Goal: Communication & Community: Answer question/provide support

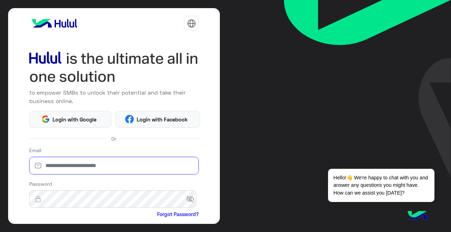
type input "**********"
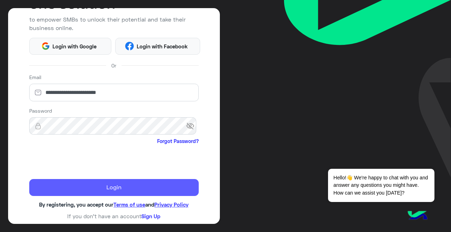
click at [128, 183] on button "Login" at bounding box center [114, 187] width 170 height 17
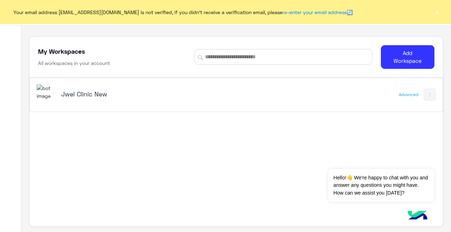
click at [67, 95] on h5 "Jwel Clinic New" at bounding box center [133, 94] width 144 height 8
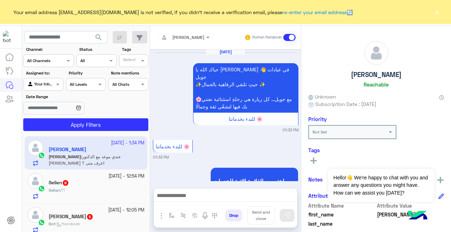
scroll to position [309, 0]
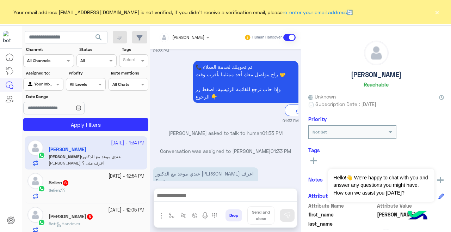
click at [437, 12] on button "×" at bounding box center [437, 11] width 7 height 7
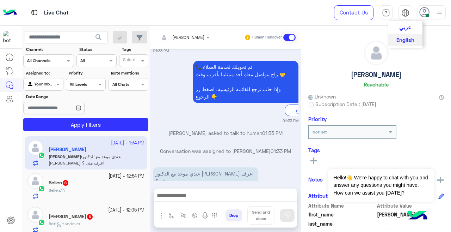
click at [405, 12] on img at bounding box center [406, 13] width 8 height 8
click at [406, 27] on span "عربي" at bounding box center [406, 27] width 12 height 6
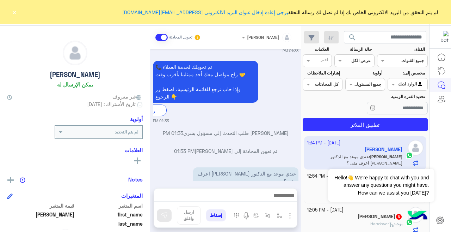
drag, startPoint x: 117, startPoint y: 178, endPoint x: 9, endPoint y: 156, distance: 110.4
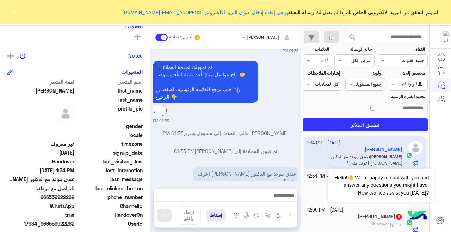
scroll to position [125, 0]
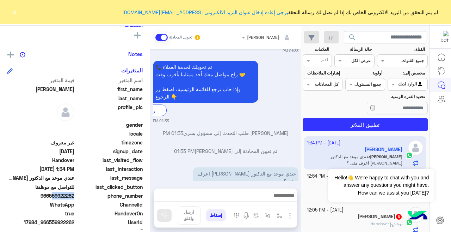
drag, startPoint x: 50, startPoint y: 195, endPoint x: 86, endPoint y: 202, distance: 36.7
click at [86, 202] on div "اسم المتغير قيمة المتغير first_name [PERSON_NAME] last_name profile_pic gender …" at bounding box center [75, 165] width 136 height 177
copy span "559922262"
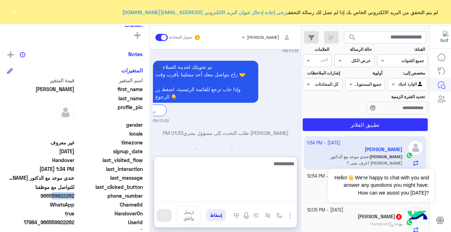
click at [225, 192] on textarea at bounding box center [225, 180] width 143 height 42
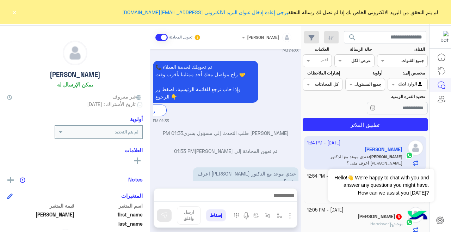
scroll to position [0, 0]
click at [13, 13] on button "×" at bounding box center [14, 11] width 7 height 7
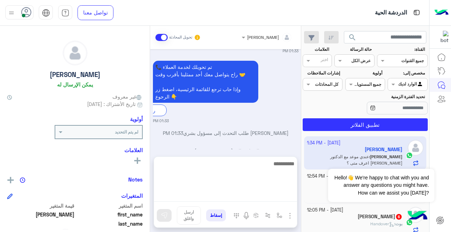
drag, startPoint x: 224, startPoint y: 198, endPoint x: 260, endPoint y: 196, distance: 35.7
click at [224, 198] on textarea at bounding box center [225, 180] width 143 height 42
type textarea "**********"
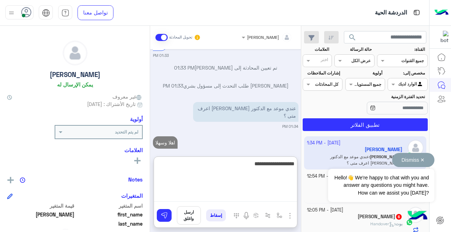
type textarea "**********"
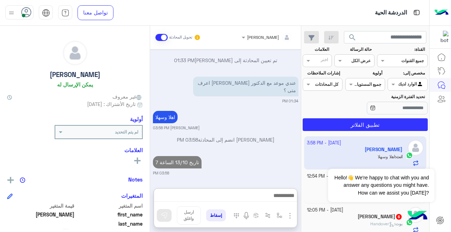
click at [316, 189] on div "Selien : ؟؟" at bounding box center [355, 193] width 96 height 12
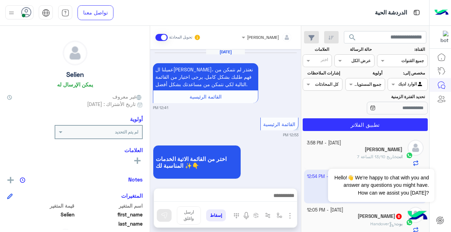
scroll to position [305, 0]
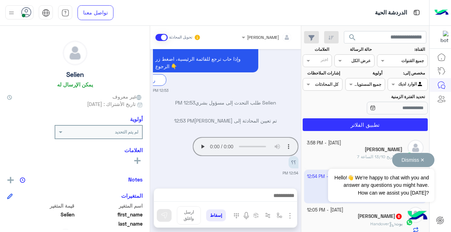
click at [425, 159] on button "Dismiss ✕" at bounding box center [414, 160] width 42 height 14
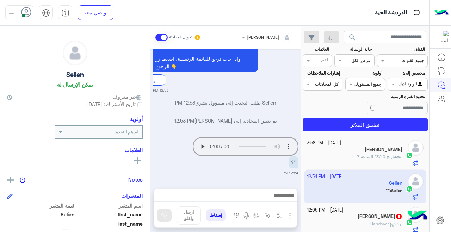
click at [202, 147] on app-msgs-audio "Your browser does not support the audio tag." at bounding box center [246, 146] width 106 height 19
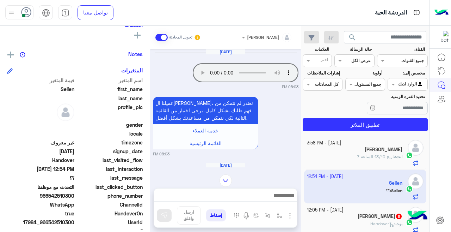
scroll to position [129, 0]
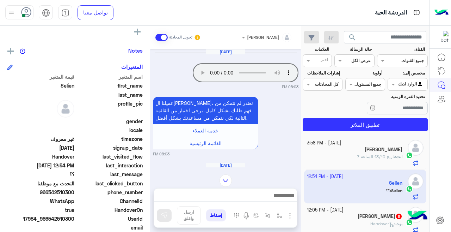
drag, startPoint x: 50, startPoint y: 192, endPoint x: 75, endPoint y: 195, distance: 24.9
click at [74, 195] on span "966542510300" at bounding box center [40, 191] width 67 height 7
copy span "542510300"
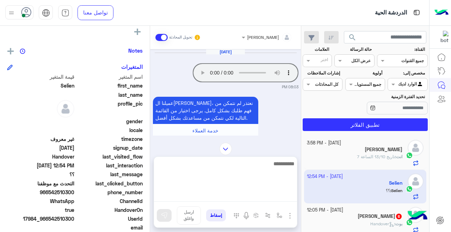
click at [210, 194] on textarea at bounding box center [225, 180] width 143 height 42
type textarea "**********"
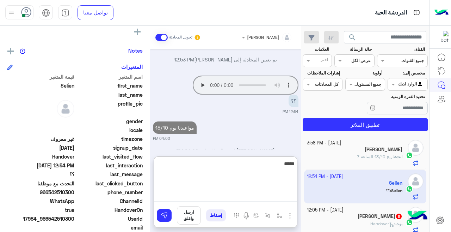
scroll to position [541, 0]
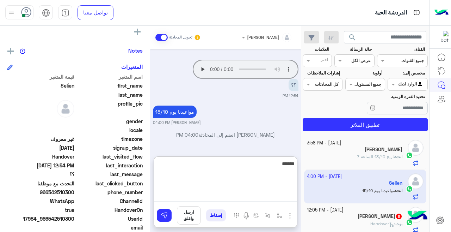
type textarea "*******"
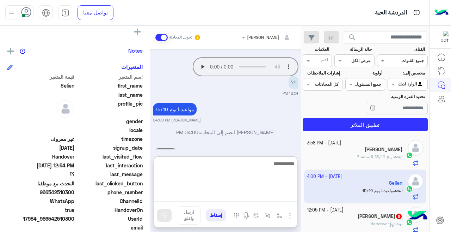
scroll to position [568, 0]
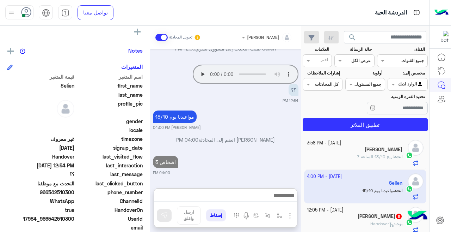
click at [350, 218] on div "[PERSON_NAME] 6" at bounding box center [355, 216] width 96 height 7
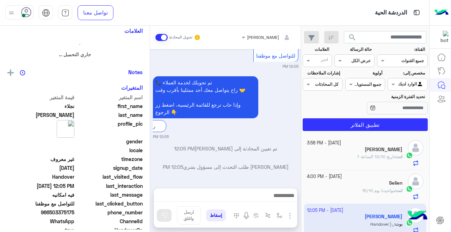
scroll to position [152, 0]
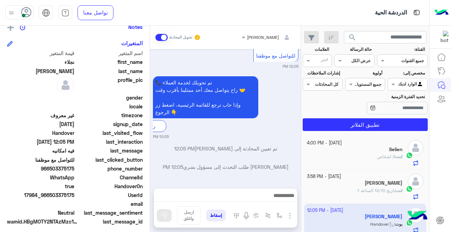
drag, startPoint x: 194, startPoint y: 158, endPoint x: 188, endPoint y: 156, distance: 6.3
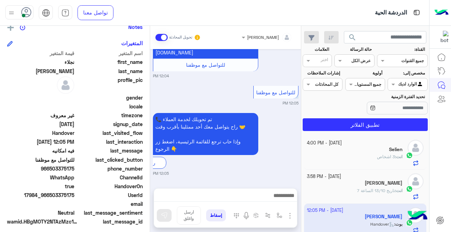
scroll to position [301, 0]
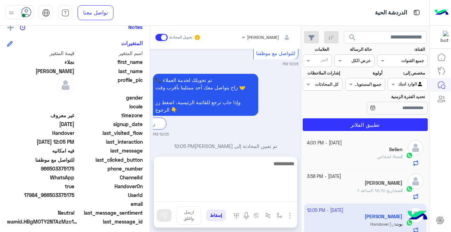
click at [198, 195] on textarea at bounding box center [225, 180] width 143 height 42
type textarea "**********"
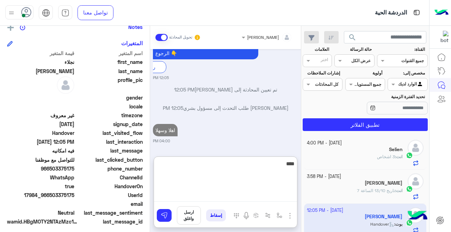
type textarea "*****"
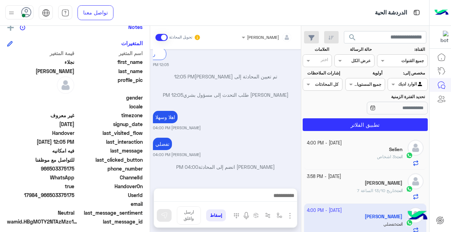
scroll to position [372, 0]
drag, startPoint x: 50, startPoint y: 166, endPoint x: 75, endPoint y: 169, distance: 24.9
click at [74, 169] on span "966503375175" at bounding box center [40, 168] width 67 height 7
copy span "503375175"
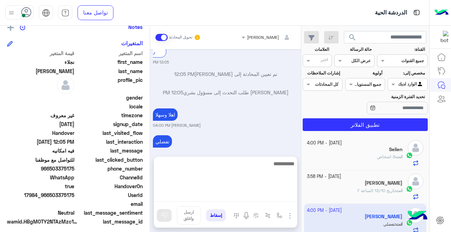
click at [196, 197] on textarea at bounding box center [225, 180] width 143 height 42
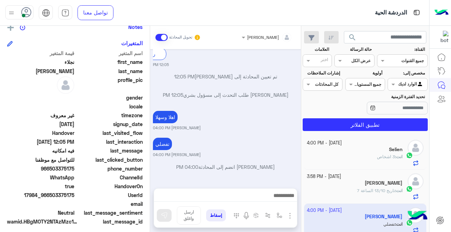
drag, startPoint x: 304, startPoint y: 150, endPoint x: 302, endPoint y: 154, distance: 4.6
click at [302, 154] on div "[DATE] - 4:00 PM Selien انت : 3 اشخاص [DATE] - 3:58 PM [PERSON_NAME] انت : تاري…" at bounding box center [366, 184] width 128 height 101
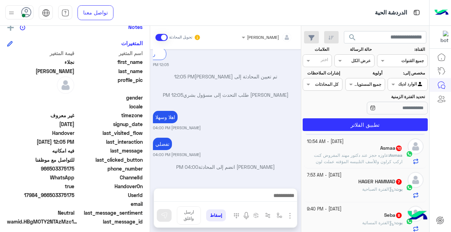
scroll to position [110, 0]
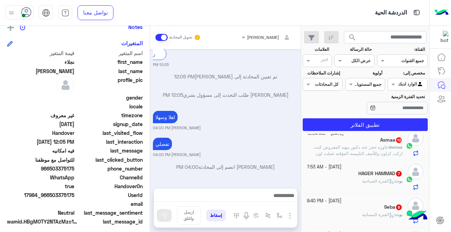
click at [327, 154] on span "عاوزه حجز عند دكتور مهند المفروض كنت اركب كراون وللأسف التلبيسه المؤقته عملت لو…" at bounding box center [356, 162] width 94 height 37
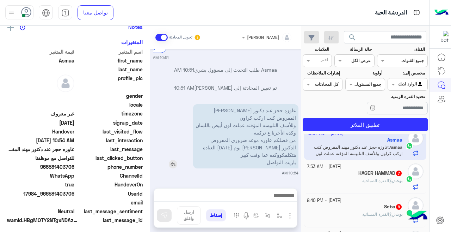
scroll to position [375, 0]
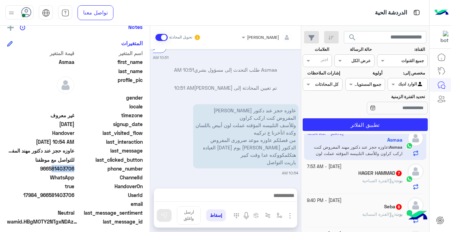
drag, startPoint x: 52, startPoint y: 169, endPoint x: 74, endPoint y: 171, distance: 22.4
click at [82, 175] on div "اسم المتغير قيمة المتغير first_name [PERSON_NAME] last_name profile_pic gender …" at bounding box center [75, 137] width 136 height 177
copy span "581403706"
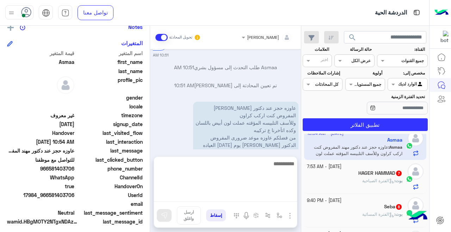
click at [243, 194] on textarea at bounding box center [225, 180] width 143 height 42
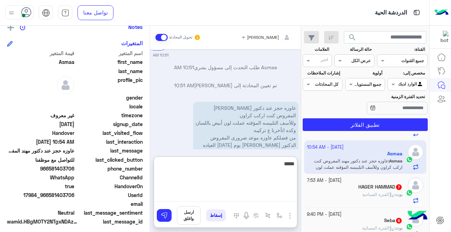
scroll to position [93, 0]
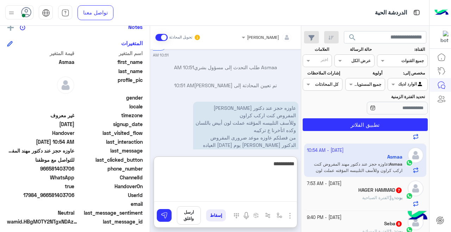
type textarea "**********"
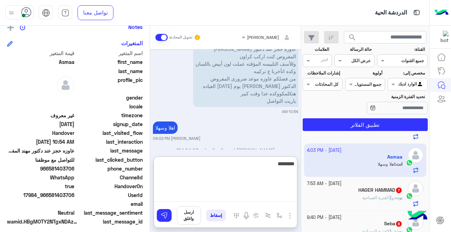
scroll to position [451, 0]
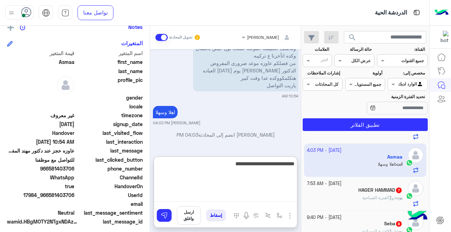
type textarea "**********"
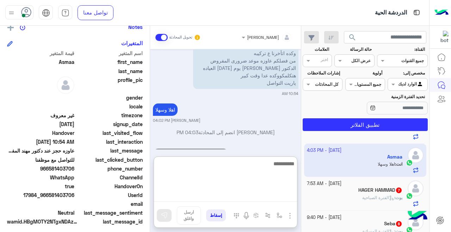
scroll to position [478, 0]
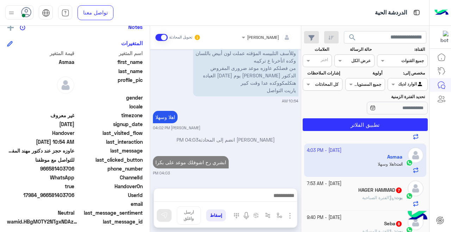
click at [379, 196] on span "الفترة الصباحية" at bounding box center [379, 197] width 32 height 5
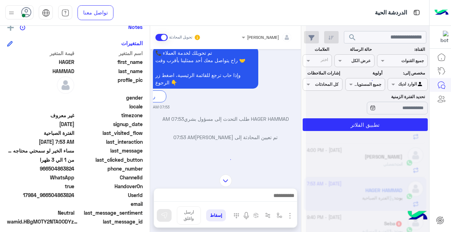
scroll to position [212, 0]
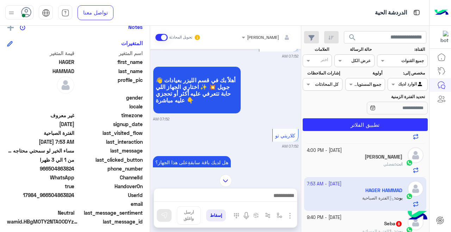
click at [60, 198] on span "17984_966504863824" at bounding box center [40, 194] width 67 height 7
click at [49, 195] on span "17984_966504863824" at bounding box center [40, 194] width 67 height 7
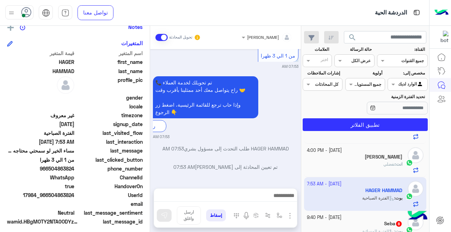
drag, startPoint x: 49, startPoint y: 195, endPoint x: 71, endPoint y: 197, distance: 22.3
click at [71, 197] on span "17984_966504863824" at bounding box center [40, 194] width 67 height 7
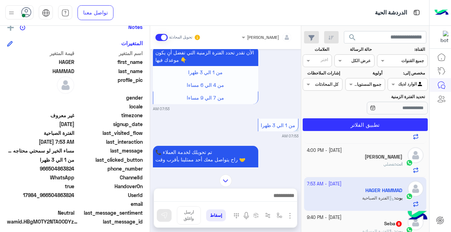
click at [71, 197] on span "17984_966504863824" at bounding box center [40, 194] width 67 height 7
drag, startPoint x: 50, startPoint y: 194, endPoint x: 74, endPoint y: 202, distance: 25.4
click at [74, 202] on div "اسم المتغير قيمة المتغير first_name HAGER last_name HAMMAD profile_pic gender l…" at bounding box center [75, 137] width 136 height 177
click at [71, 198] on span "17984_966504863824" at bounding box center [40, 194] width 67 height 7
drag, startPoint x: 50, startPoint y: 194, endPoint x: 74, endPoint y: 196, distance: 24.8
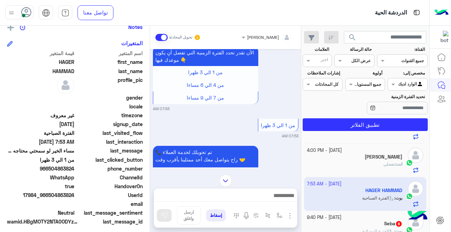
click at [74, 196] on span "17984_966504863824" at bounding box center [40, 194] width 67 height 7
copy span "504863824"
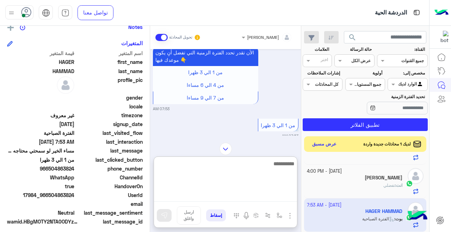
click at [213, 199] on textarea at bounding box center [225, 180] width 143 height 42
type textarea "**********"
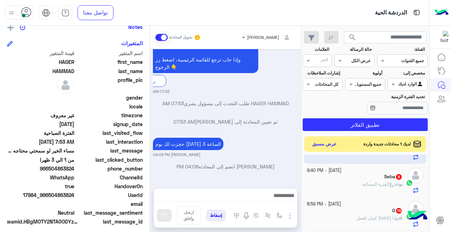
scroll to position [180, 0]
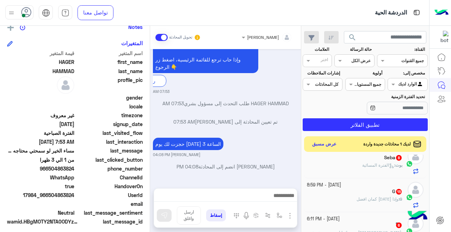
click at [321, 165] on div "بوت : الفترة المسائية" at bounding box center [355, 168] width 96 height 12
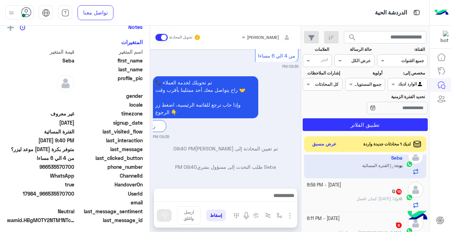
scroll to position [181, 0]
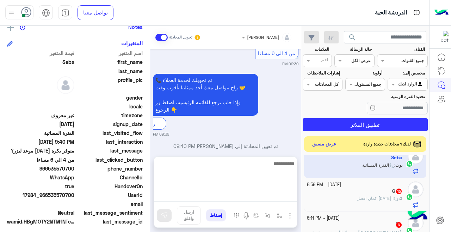
click at [209, 195] on textarea at bounding box center [225, 180] width 143 height 42
type textarea "****"
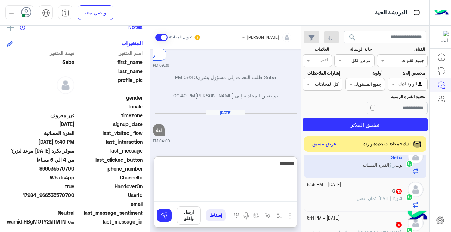
scroll to position [365, 0]
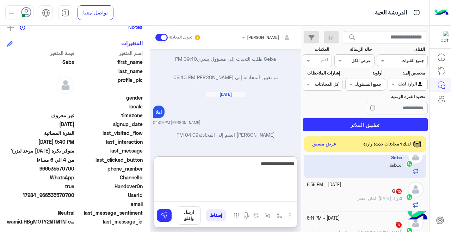
type textarea "**********"
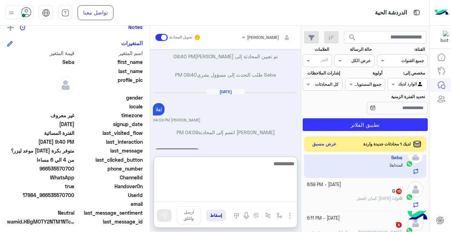
scroll to position [392, 0]
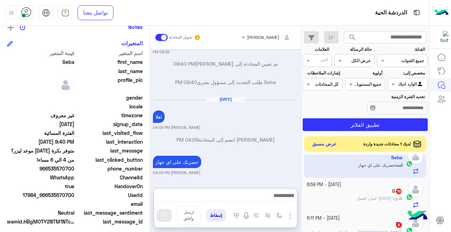
click at [334, 196] on div "G : وإذا [DATE] كمان افضل" at bounding box center [355, 201] width 96 height 12
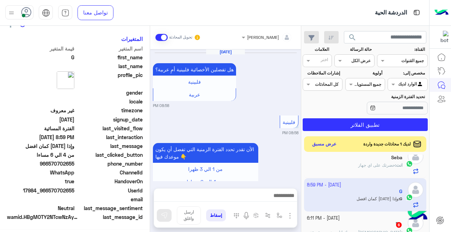
scroll to position [152, 0]
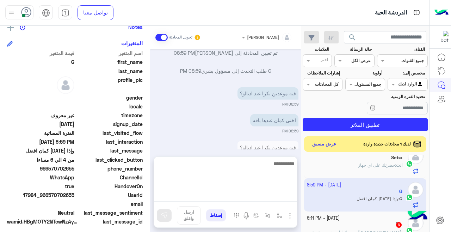
click at [241, 195] on textarea at bounding box center [225, 180] width 143 height 42
type textarea "**********"
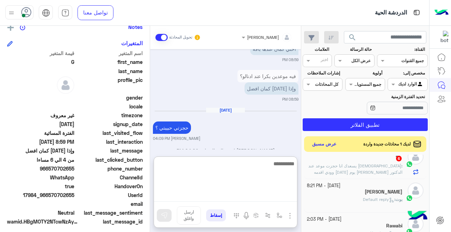
scroll to position [351, 0]
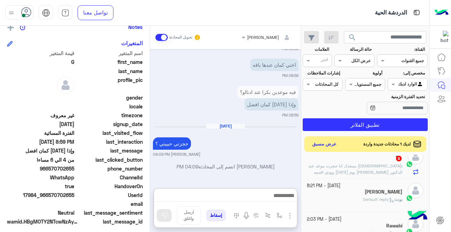
click at [318, 168] on p "ً : [DEMOGRAPHIC_DATA] يسعدك انا حجزت موعد عند الدكتور [PERSON_NAME] يوم [DATE]…" at bounding box center [355, 172] width 96 height 19
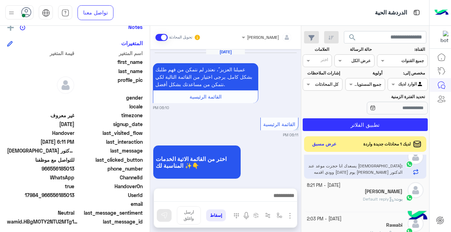
scroll to position [308, 0]
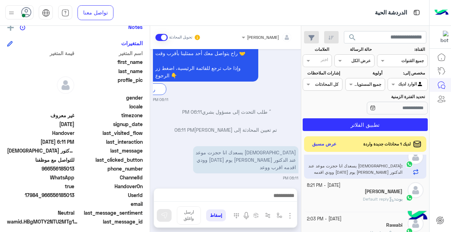
drag, startPoint x: 51, startPoint y: 167, endPoint x: 74, endPoint y: 171, distance: 22.9
click at [74, 171] on span "966556185013" at bounding box center [40, 168] width 67 height 7
copy span "556185013"
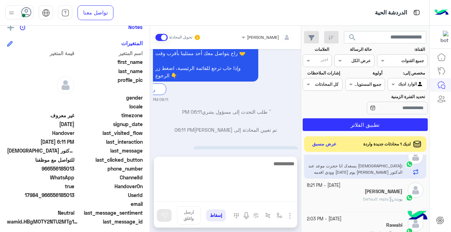
click at [188, 200] on textarea at bounding box center [225, 180] width 143 height 42
type textarea "**********"
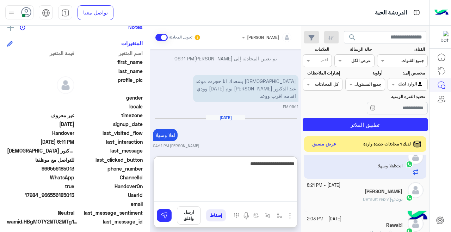
scroll to position [398, 0]
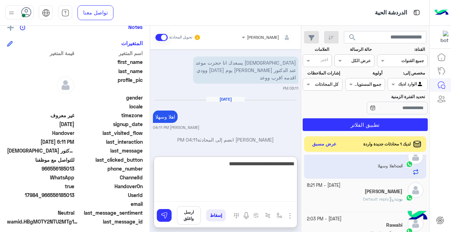
type textarea "**********"
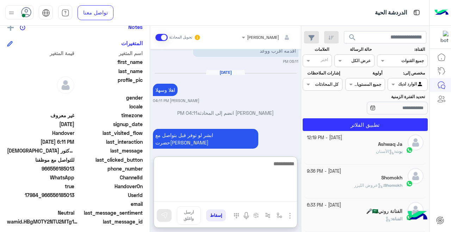
scroll to position [4, 0]
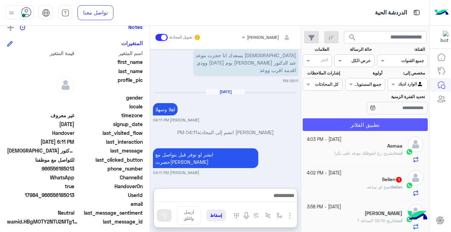
click at [351, 121] on button "تطبيق الفلاتر" at bounding box center [365, 124] width 125 height 13
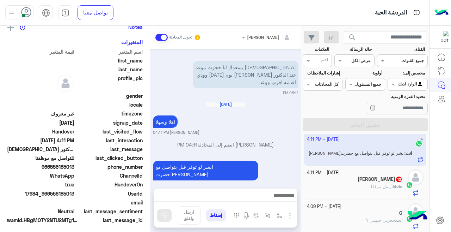
scroll to position [262, 0]
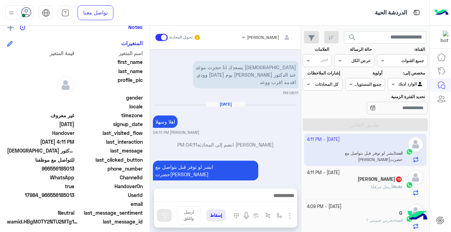
click at [348, 57] on div at bounding box center [354, 59] width 39 height 7
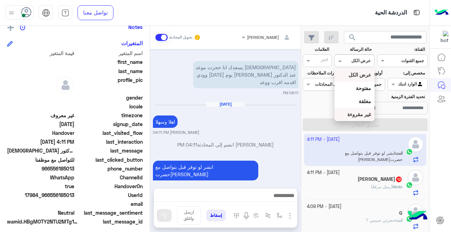
click at [365, 110] on div "غير مقروءة" at bounding box center [355, 114] width 40 height 13
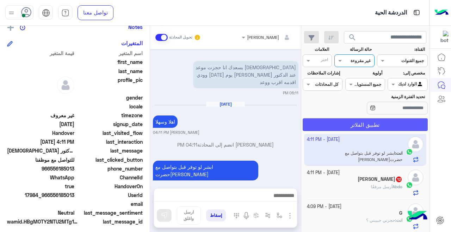
click at [336, 123] on button "تطبيق الفلاتر" at bounding box center [365, 124] width 125 height 13
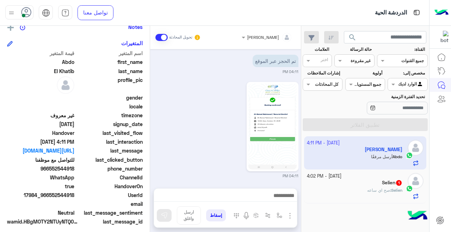
scroll to position [379, 0]
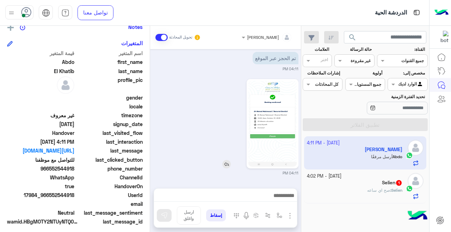
click at [268, 125] on img at bounding box center [273, 124] width 48 height 86
drag, startPoint x: 50, startPoint y: 166, endPoint x: 74, endPoint y: 169, distance: 24.9
click at [74, 169] on span "966552544918" at bounding box center [40, 168] width 67 height 7
copy span "552544918"
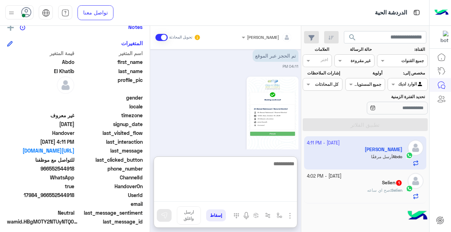
click at [267, 191] on textarea at bounding box center [225, 180] width 143 height 42
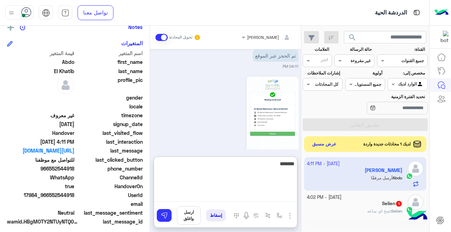
type textarea "********"
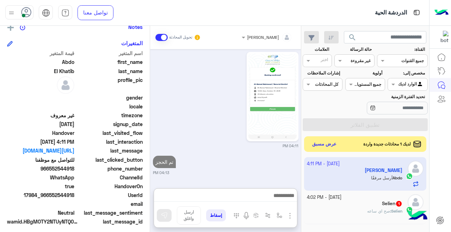
click at [382, 202] on h5 "Selien 1" at bounding box center [392, 203] width 20 height 6
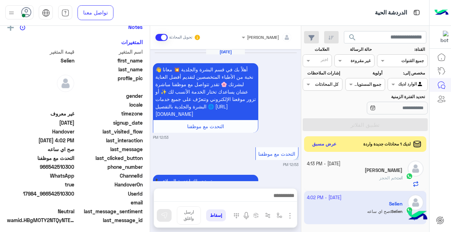
scroll to position [245, 0]
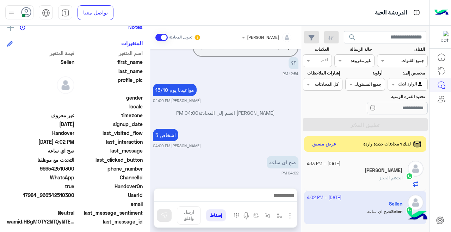
drag, startPoint x: 50, startPoint y: 169, endPoint x: 75, endPoint y: 172, distance: 25.9
click at [75, 172] on div "phone_number [PHONE_NUMBER]" at bounding box center [75, 169] width 136 height 9
copy span "542510300"
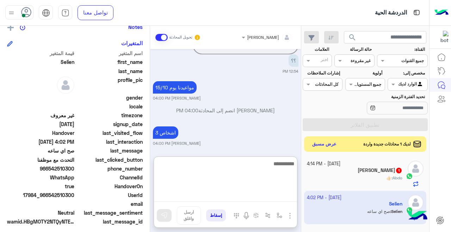
click at [246, 193] on textarea at bounding box center [225, 180] width 143 height 42
type textarea "**********"
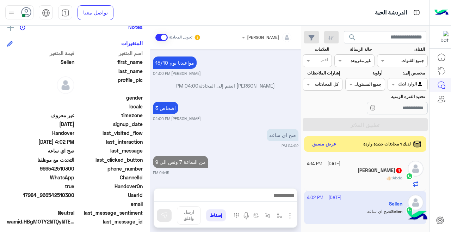
click at [347, 174] on div "Abdo El Khatib 1" at bounding box center [355, 170] width 96 height 7
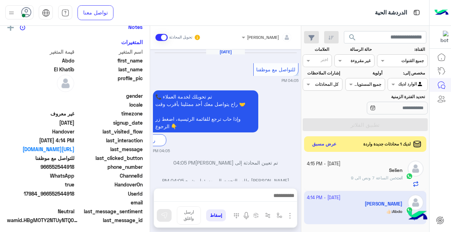
scroll to position [276, 0]
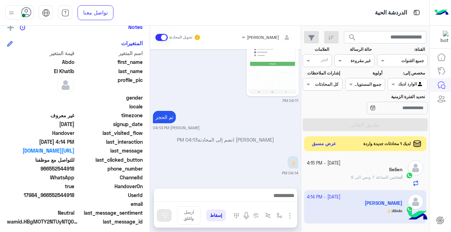
click at [325, 142] on button "عرض مسبق" at bounding box center [325, 144] width 30 height 10
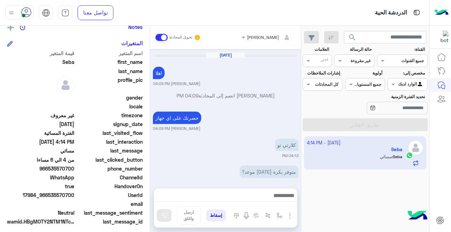
scroll to position [607, 0]
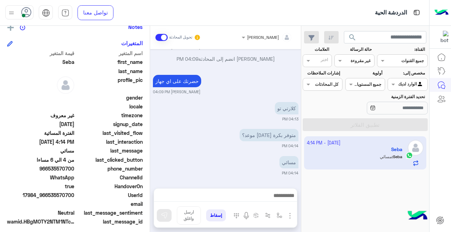
drag, startPoint x: 50, startPoint y: 168, endPoint x: 74, endPoint y: 168, distance: 24.3
click at [74, 168] on span "966535570700" at bounding box center [40, 168] width 67 height 7
copy span "535570700"
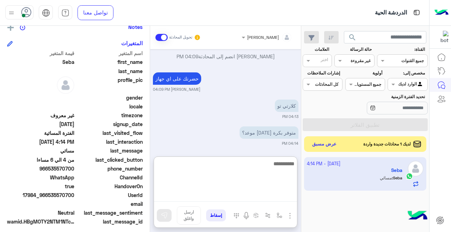
click at [217, 196] on textarea at bounding box center [225, 180] width 143 height 42
type textarea "**********"
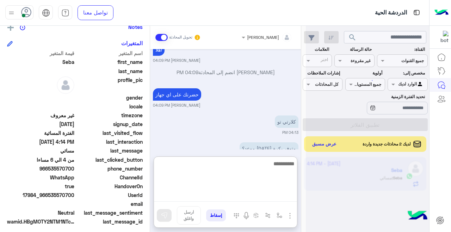
scroll to position [682, 0]
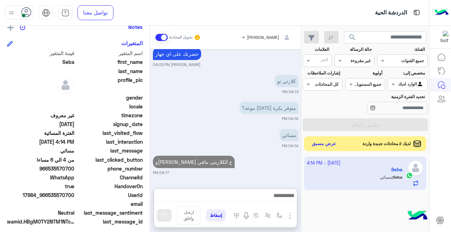
click at [319, 143] on button "عرض مسبق" at bounding box center [325, 144] width 30 height 10
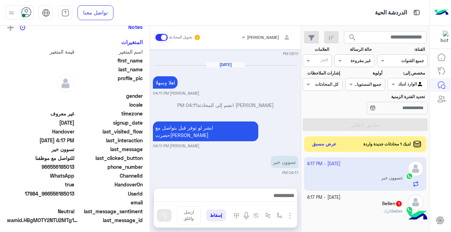
scroll to position [152, 0]
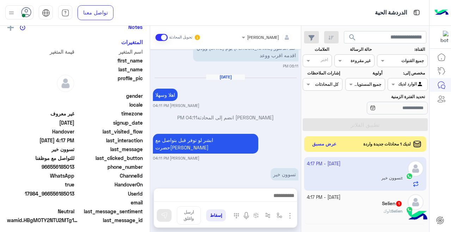
click at [380, 213] on div "Selien : اوك" at bounding box center [355, 214] width 96 height 12
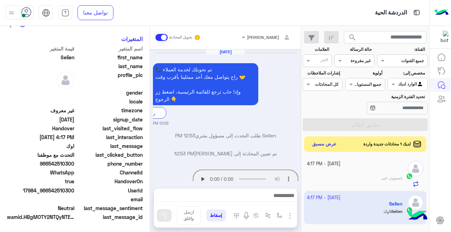
scroll to position [152, 0]
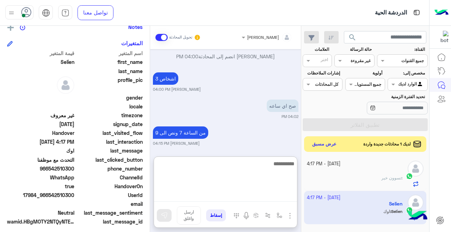
click at [248, 193] on textarea at bounding box center [225, 180] width 143 height 42
type textarea "*******"
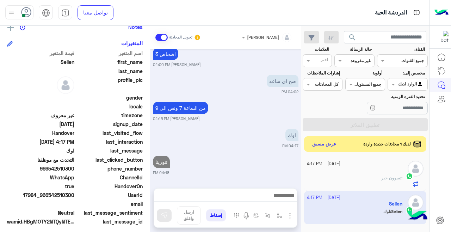
click at [367, 182] on div "ً : تسوون خير" at bounding box center [355, 181] width 96 height 12
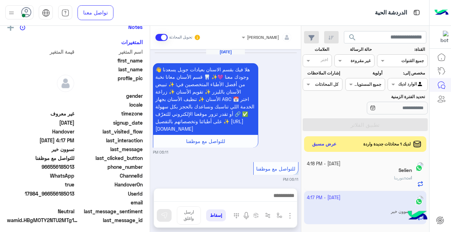
scroll to position [261, 0]
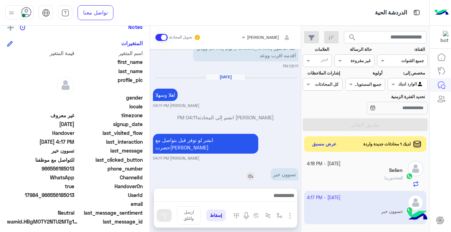
drag, startPoint x: 277, startPoint y: 161, endPoint x: 271, endPoint y: 161, distance: 6.0
click at [271, 168] on div "تسوون خير" at bounding box center [265, 174] width 68 height 12
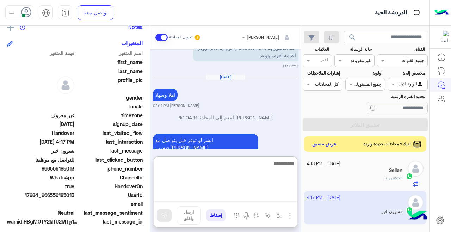
drag, startPoint x: 264, startPoint y: 194, endPoint x: 268, endPoint y: 193, distance: 4.0
click at [268, 193] on textarea at bounding box center [225, 180] width 143 height 42
type textarea "**********"
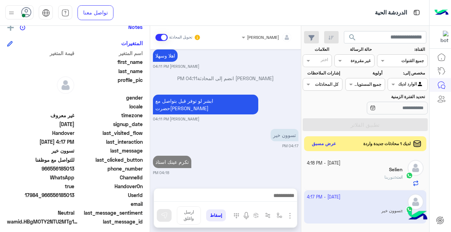
click at [332, 143] on button "عرض مسبق" at bounding box center [325, 144] width 30 height 10
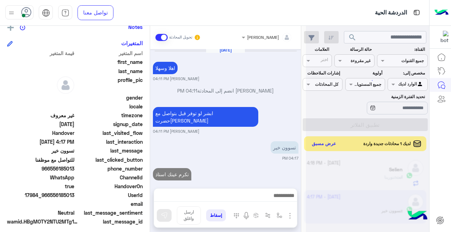
scroll to position [288, 0]
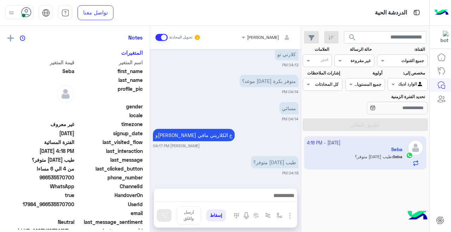
scroll to position [152, 0]
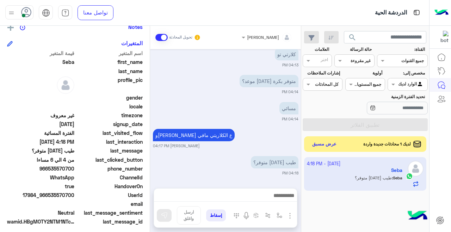
click at [340, 167] on app-inbox-user "[DATE] - 4:18 PM Seba Seba : طيب [DATE] متوفر؟" at bounding box center [365, 173] width 123 height 33
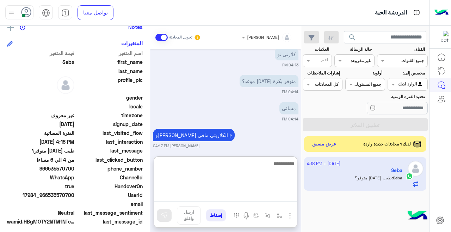
click at [257, 193] on textarea at bounding box center [225, 180] width 143 height 42
type textarea "**********"
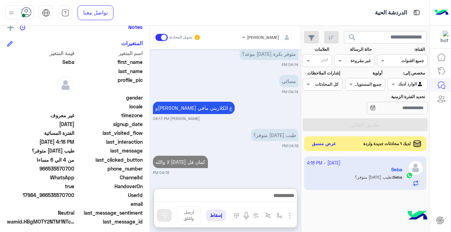
click at [335, 143] on button "عرض مسبق" at bounding box center [325, 144] width 30 height 10
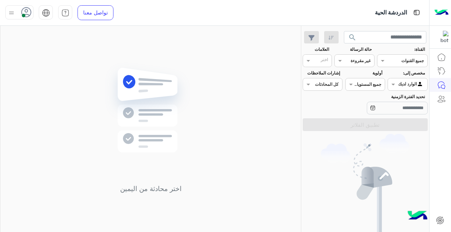
click at [352, 57] on div at bounding box center [354, 59] width 39 height 7
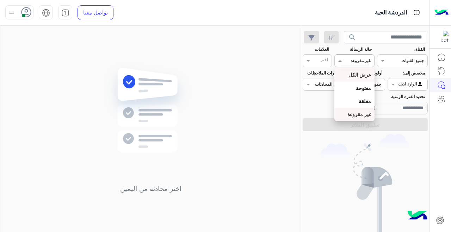
click at [363, 74] on b "عرض الكل" at bounding box center [360, 75] width 23 height 6
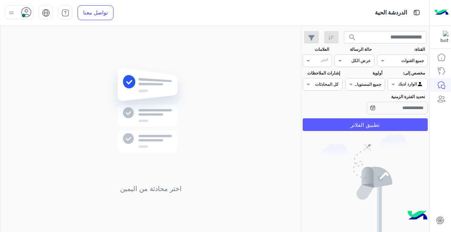
click at [374, 126] on button "تطبيق الفلاتر" at bounding box center [365, 124] width 125 height 13
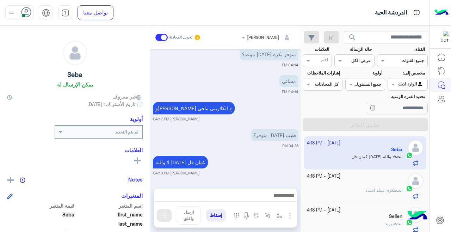
scroll to position [172, 0]
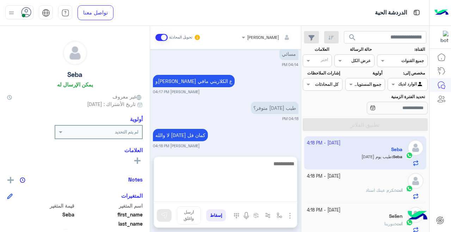
click at [249, 200] on textarea at bounding box center [225, 180] width 143 height 42
type textarea "**********"
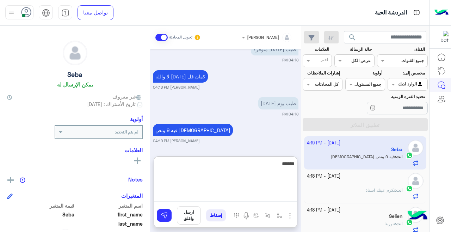
type textarea "*******"
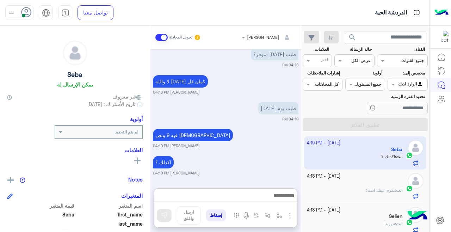
click at [359, 64] on div "القناه عرض الكل" at bounding box center [355, 60] width 40 height 13
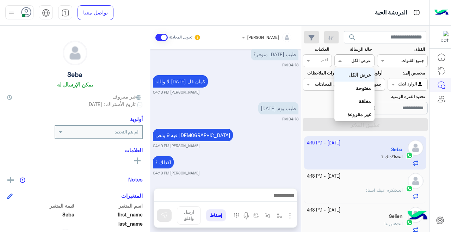
scroll to position [225, 0]
click at [360, 118] on div "غير مقروءة" at bounding box center [355, 114] width 40 height 13
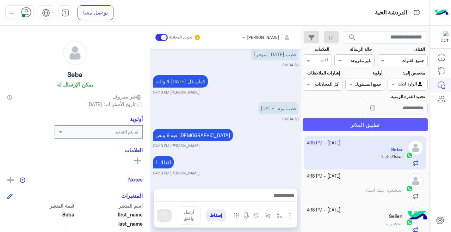
click at [362, 127] on button "تطبيق الفلاتر" at bounding box center [365, 124] width 125 height 13
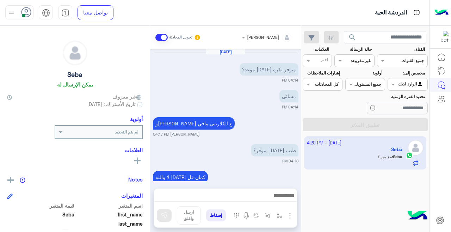
scroll to position [150, 0]
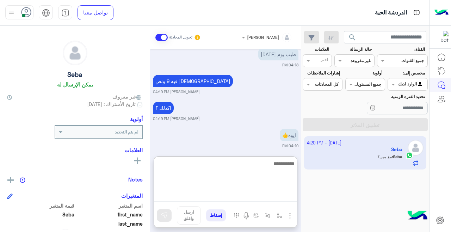
click at [235, 194] on textarea at bounding box center [225, 180] width 143 height 42
type textarea "*******"
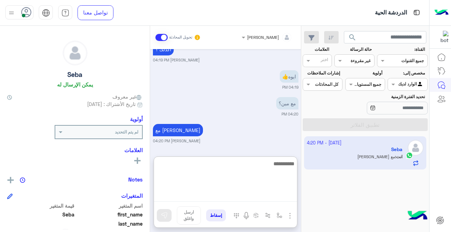
scroll to position [236, 0]
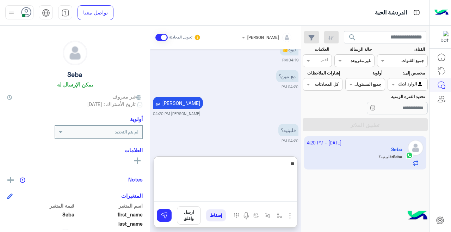
type textarea "***"
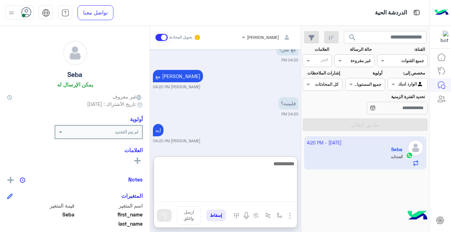
click at [247, 180] on textarea at bounding box center [225, 180] width 143 height 42
type textarea "******"
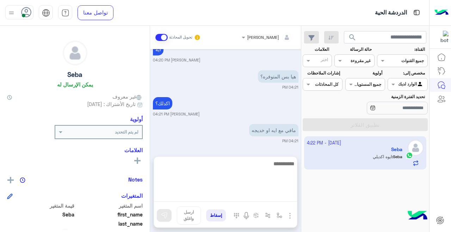
scroll to position [351, 0]
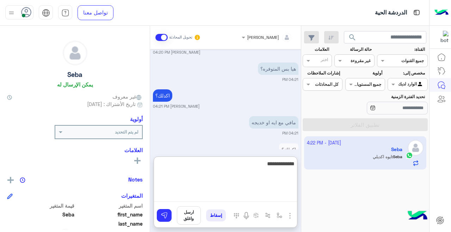
type textarea "**********"
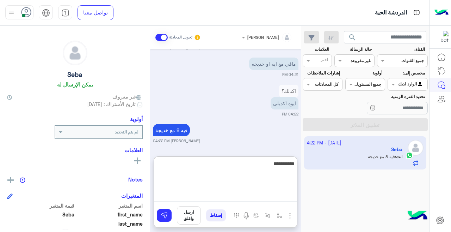
type textarea "**********"
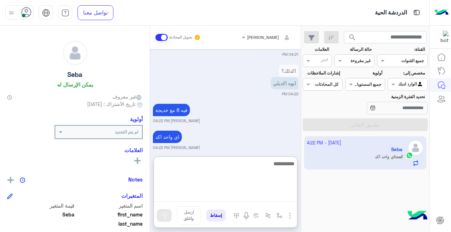
scroll to position [436, 0]
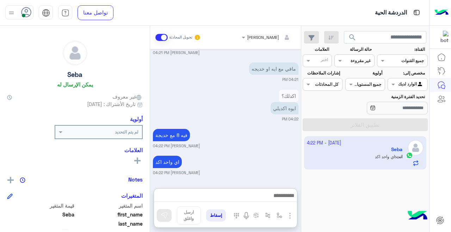
click at [355, 58] on input "text" at bounding box center [363, 60] width 16 height 6
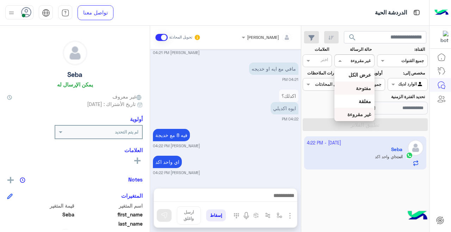
scroll to position [405, 0]
click at [359, 73] on b "عرض الكل" at bounding box center [360, 75] width 23 height 6
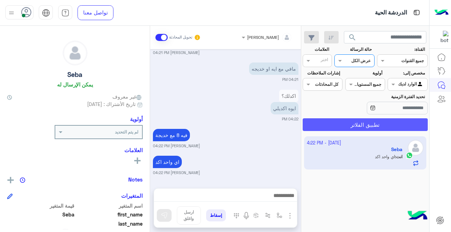
click at [361, 120] on button "تطبيق الفلاتر" at bounding box center [365, 124] width 125 height 13
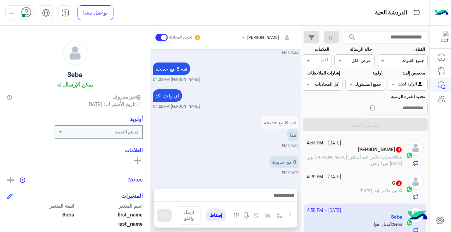
scroll to position [255, 0]
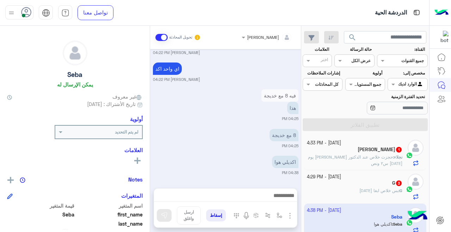
drag, startPoint x: 435, startPoint y: 148, endPoint x: 441, endPoint y: 149, distance: 6.0
click at [435, 148] on div at bounding box center [441, 141] width 22 height 182
click at [441, 149] on div at bounding box center [441, 141] width 22 height 182
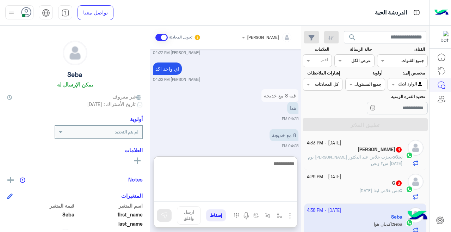
click at [253, 191] on textarea at bounding box center [225, 180] width 143 height 42
type textarea "**"
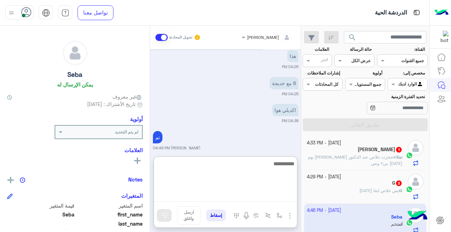
scroll to position [314, 0]
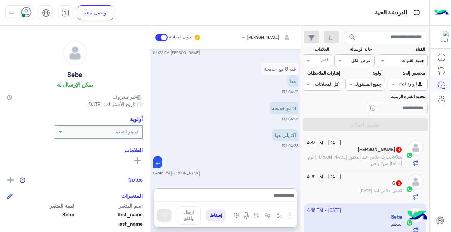
click at [337, 178] on small "[DATE] - 4:29 PM" at bounding box center [324, 177] width 34 height 7
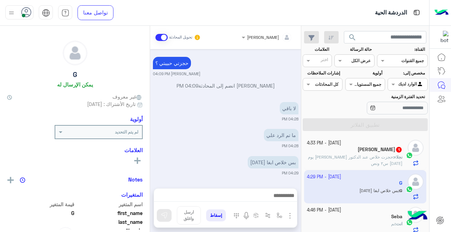
scroll to position [148, 0]
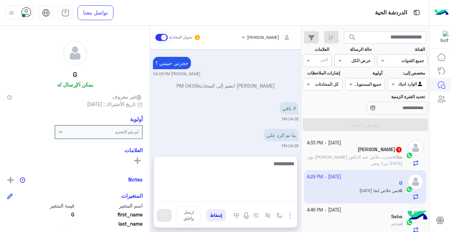
click at [224, 194] on textarea at bounding box center [225, 180] width 143 height 42
type textarea "**********"
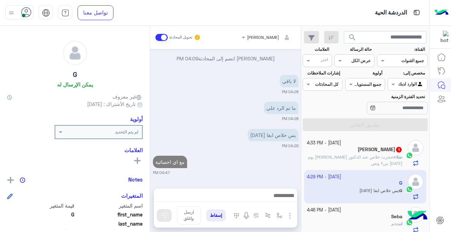
click at [359, 163] on p "نجلاء : حجزت خلاص عند الدكتور [PERSON_NAME] يوم [DATE] س٢ ونص" at bounding box center [355, 160] width 96 height 13
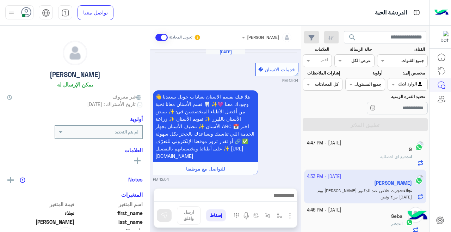
scroll to position [249, 0]
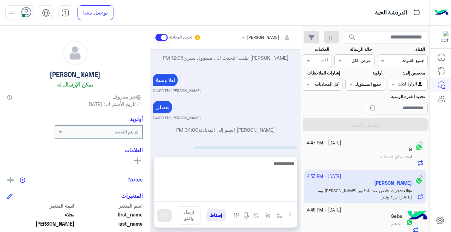
click at [272, 196] on textarea at bounding box center [225, 180] width 143 height 42
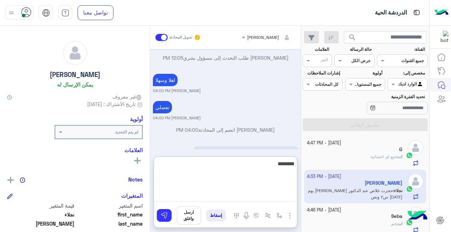
type textarea "*********"
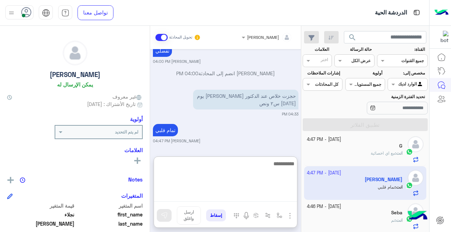
scroll to position [0, 0]
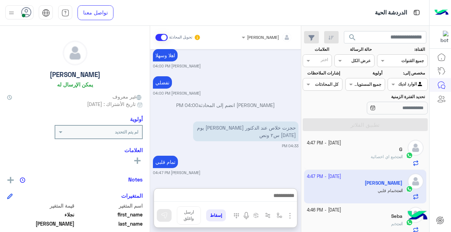
click at [351, 58] on div at bounding box center [354, 59] width 39 height 7
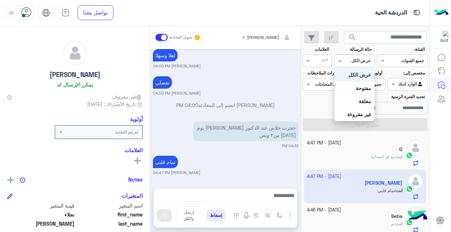
scroll to position [276, 0]
click at [358, 112] on b "غير مقروءة" at bounding box center [360, 114] width 24 height 6
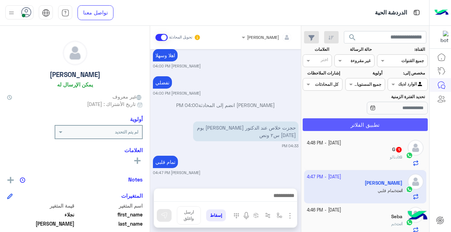
click at [352, 122] on button "تطبيق الفلاتر" at bounding box center [365, 124] width 125 height 13
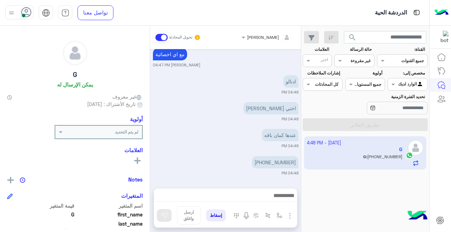
scroll to position [274, 0]
